Goal: Task Accomplishment & Management: Use online tool/utility

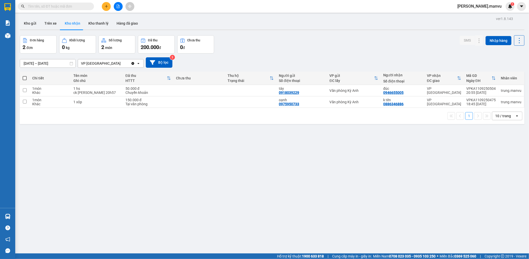
click at [77, 23] on button "Kho nhận" at bounding box center [73, 23] width 24 height 12
click at [467, 102] on icon at bounding box center [469, 102] width 4 height 4
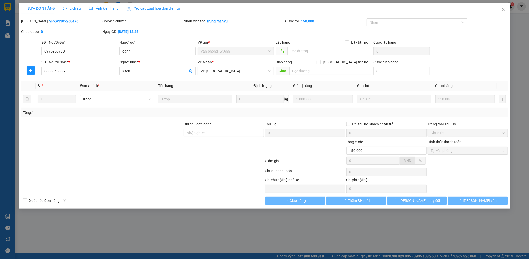
type input "0975950733"
type input "oạnh"
type input "0886346886"
type input "k tên"
type input "150.000"
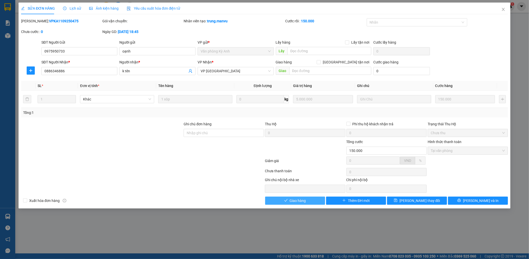
click at [300, 201] on span "Giao hàng" at bounding box center [298, 201] width 16 height 6
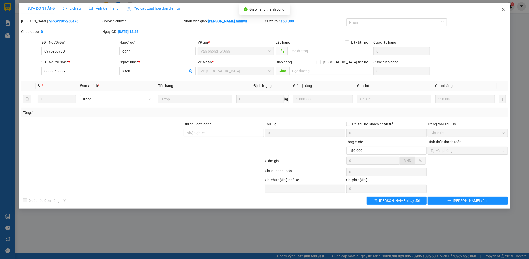
click at [502, 4] on span "Close" at bounding box center [503, 10] width 14 height 14
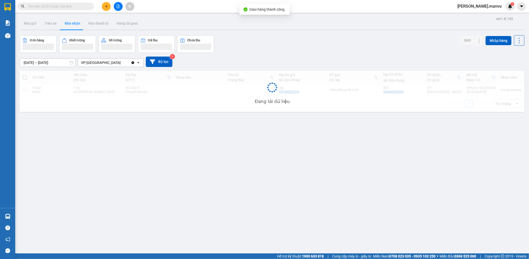
drag, startPoint x: 501, startPoint y: 11, endPoint x: 499, endPoint y: 13, distance: 3.0
click at [501, 11] on div "Kết quả tìm kiếm ( 0 ) Bộ lọc Gửi 3 ngày gần nhất No Data nguyen.manvu 1" at bounding box center [264, 6] width 529 height 13
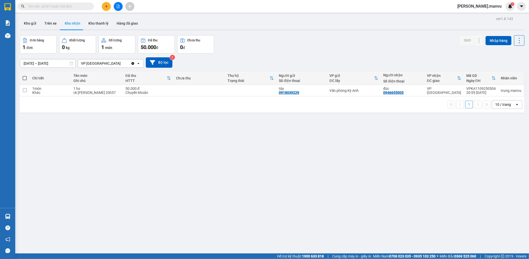
click at [107, 1] on div "Kết quả tìm kiếm ( 0 ) Bộ lọc Gửi 3 ngày gần nhất No Data nguyen.manvu 1" at bounding box center [264, 6] width 529 height 13
click at [107, 3] on button at bounding box center [106, 6] width 9 height 9
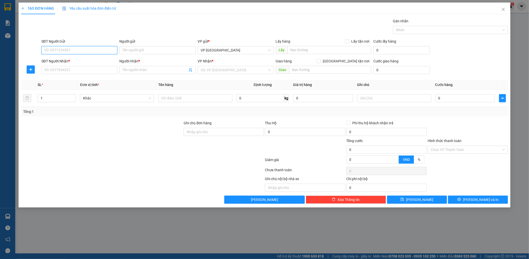
click at [61, 47] on input "SĐT Người Gửi" at bounding box center [79, 50] width 76 height 8
click at [75, 59] on div "0965872588" at bounding box center [79, 61] width 70 height 6
type input "0965872588"
click at [65, 70] on input "SĐT Người Nhận *" at bounding box center [79, 70] width 76 height 8
click at [66, 81] on div "0983204479 - trang" at bounding box center [79, 80] width 70 height 6
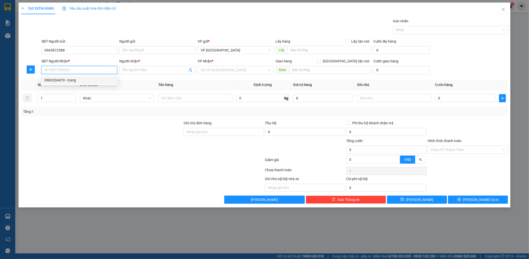
type input "0983204479"
type input "trang"
type input "ka"
drag, startPoint x: 202, startPoint y: 104, endPoint x: 201, endPoint y: 101, distance: 3.1
click at [201, 104] on td at bounding box center [195, 98] width 78 height 17
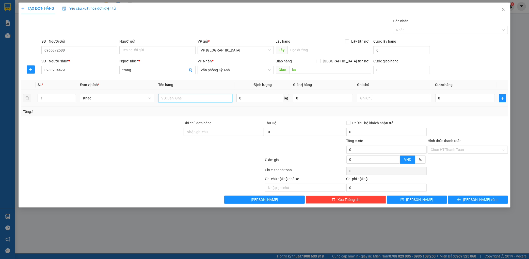
click at [202, 98] on input "text" at bounding box center [195, 98] width 74 height 8
type input "1 xốp nhỏ"
click at [469, 103] on div "0" at bounding box center [465, 98] width 60 height 10
click at [468, 102] on input "0" at bounding box center [465, 98] width 60 height 8
type input "005"
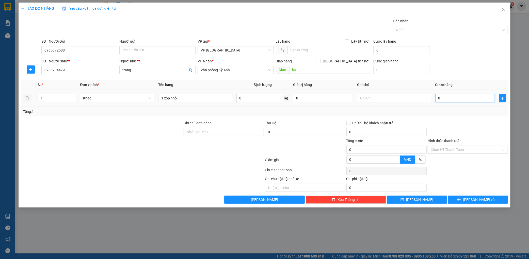
type input "5"
type input "0.050"
type input "50"
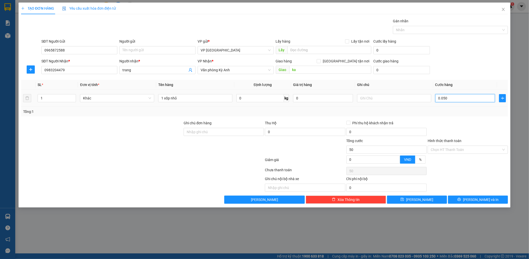
type input "00.500"
type input "500"
type input "0.005.000"
type input "5.000"
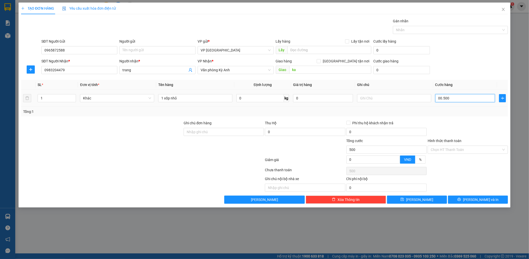
type input "5.000"
type input "000.050.000"
type input "50.000"
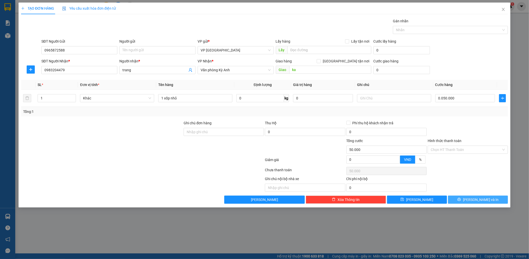
type input "50.000"
click at [478, 199] on span "[PERSON_NAME] và In" at bounding box center [481, 200] width 36 height 6
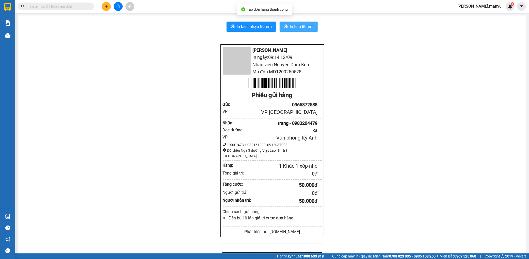
click at [295, 29] on span "In tem 80mm" at bounding box center [302, 26] width 24 height 6
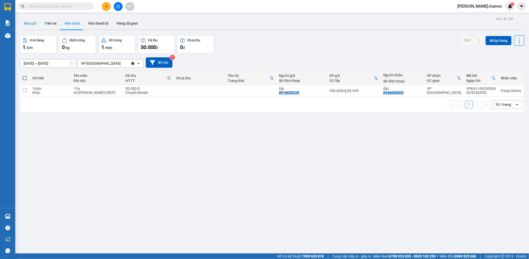
click at [30, 22] on button "Kho gửi" at bounding box center [30, 23] width 21 height 12
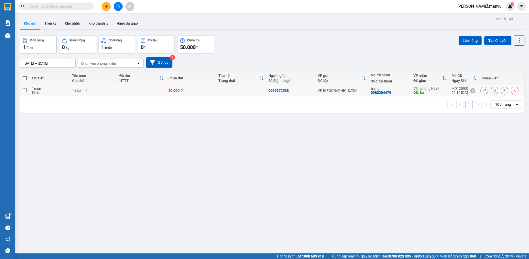
click at [67, 87] on div "1 món" at bounding box center [49, 89] width 35 height 4
checkbox input "true"
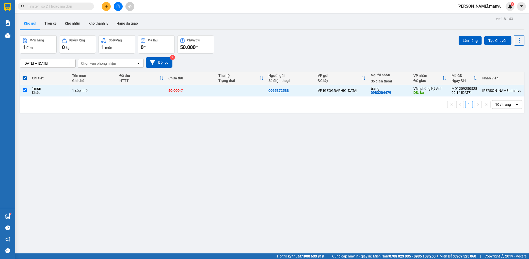
click at [461, 45] on div "Lên hàng Tạo Chuyến" at bounding box center [492, 40] width 66 height 10
click at [464, 44] on button "Lên hàng" at bounding box center [470, 40] width 23 height 9
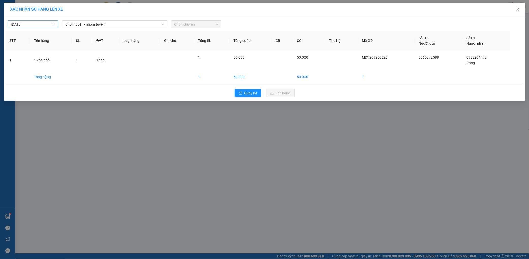
type input "[DATE]"
click at [31, 24] on input "[DATE]" at bounding box center [31, 25] width 40 height 6
click at [107, 27] on span "Chọn tuyến - nhóm tuyến" at bounding box center [114, 25] width 99 height 8
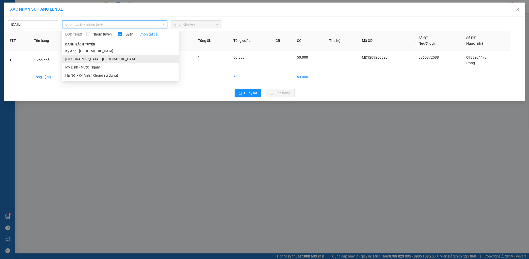
drag, startPoint x: 86, startPoint y: 57, endPoint x: 105, endPoint y: 48, distance: 20.4
click at [86, 57] on li "[GEOGRAPHIC_DATA] - [GEOGRAPHIC_DATA]" at bounding box center [120, 59] width 117 height 8
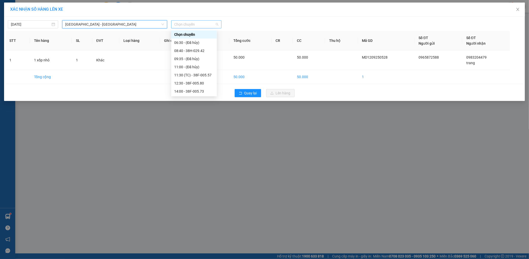
click at [201, 26] on span "Chọn chuyến" at bounding box center [196, 25] width 44 height 8
click at [206, 84] on div "12:30 - 38F-005.80" at bounding box center [194, 83] width 40 height 6
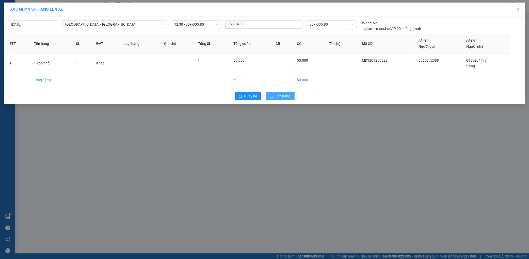
click at [271, 93] on button "Lên hàng" at bounding box center [280, 96] width 28 height 8
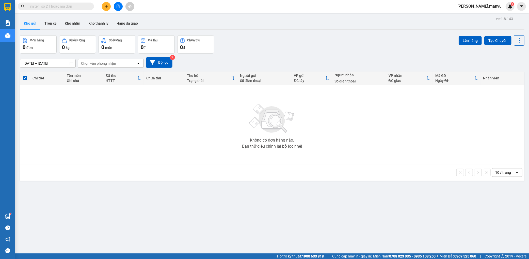
click at [116, 5] on icon "file-add" at bounding box center [118, 7] width 4 height 4
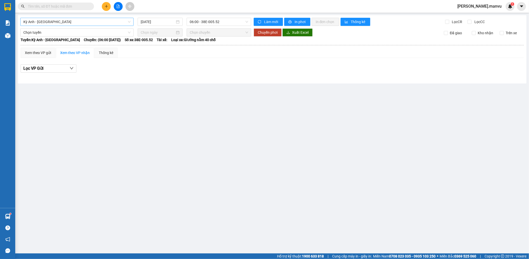
click at [76, 25] on span "Kỳ Anh - [GEOGRAPHIC_DATA]" at bounding box center [76, 22] width 107 height 8
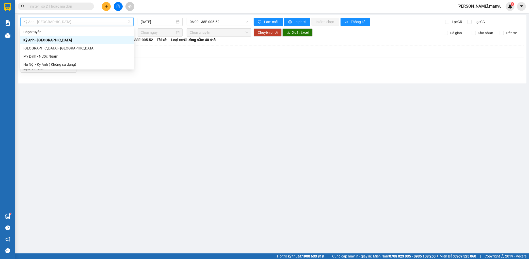
click at [38, 45] on div "[GEOGRAPHIC_DATA] - [GEOGRAPHIC_DATA]" at bounding box center [76, 48] width 113 height 8
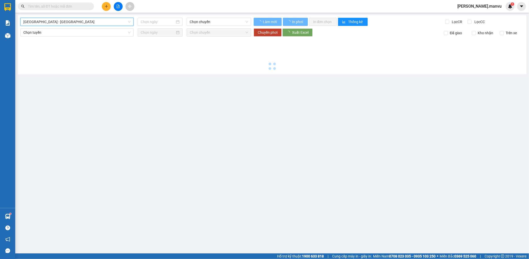
type input "[DATE]"
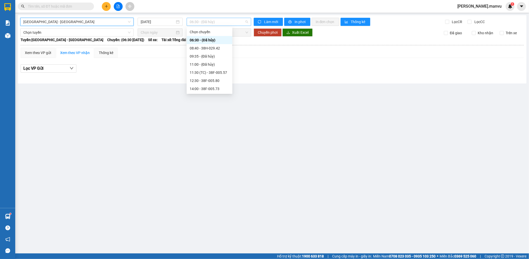
drag, startPoint x: 224, startPoint y: 22, endPoint x: 221, endPoint y: 19, distance: 3.8
click at [225, 22] on span "06:30 - (Đã hủy)" at bounding box center [219, 22] width 58 height 8
click at [209, 78] on div "12:30 - 38F-005.80" at bounding box center [210, 81] width 40 height 6
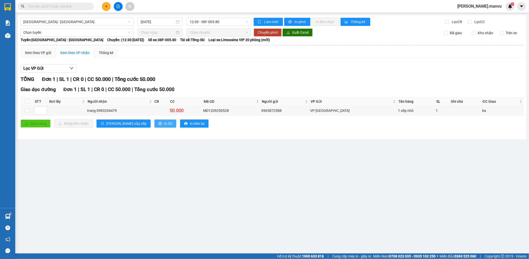
click at [164, 124] on span "In DS" at bounding box center [168, 124] width 8 height 6
